Goal: Navigation & Orientation: Find specific page/section

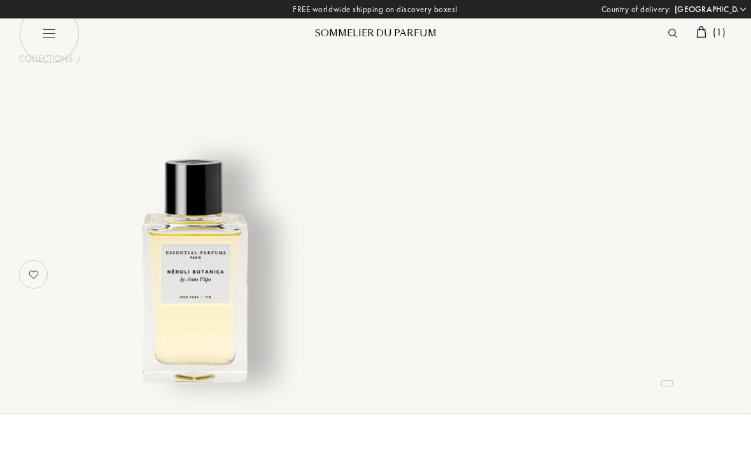
select select "ES"
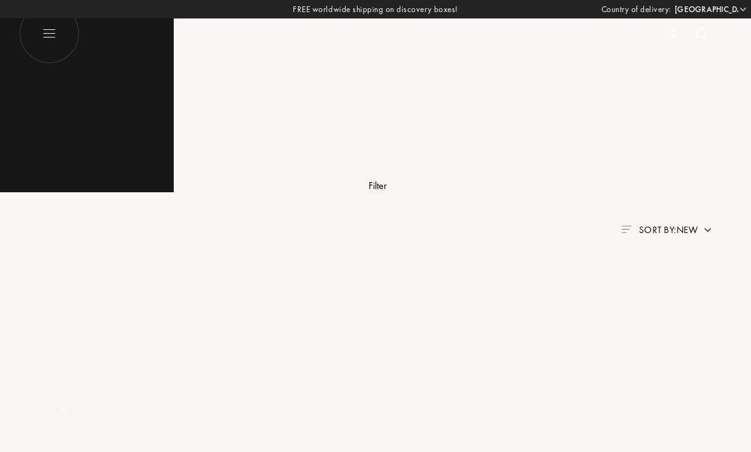
select select "ES"
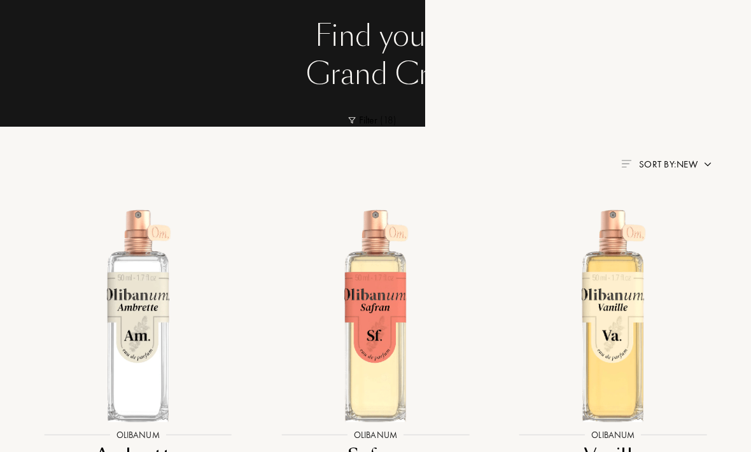
select select "ES"
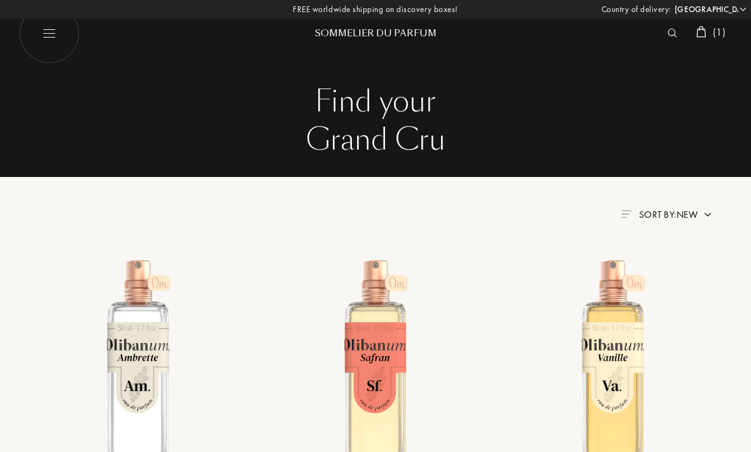
click at [61, 36] on img at bounding box center [49, 33] width 60 height 60
select select "ES"
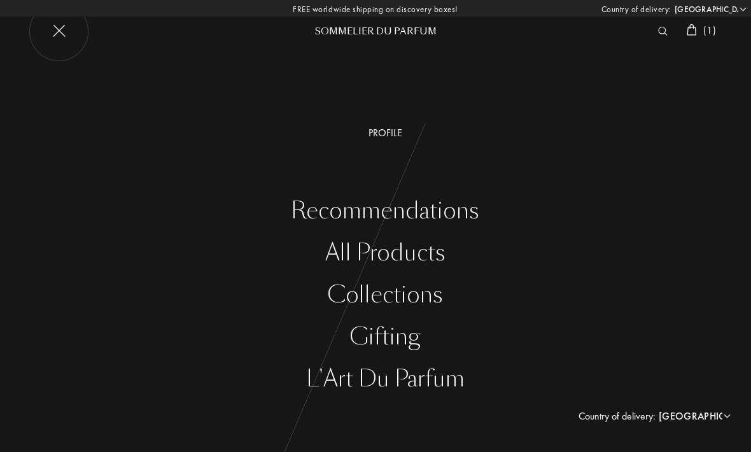
click at [441, 254] on div "All products" at bounding box center [385, 253] width 732 height 26
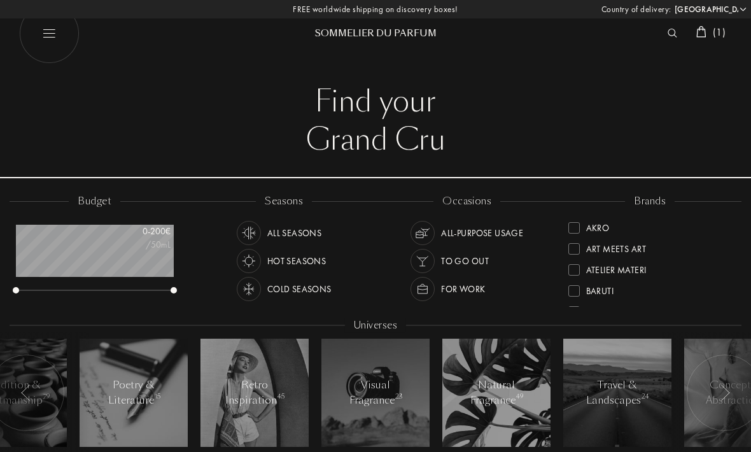
select select "ES"
